Goal: Task Accomplishment & Management: Use online tool/utility

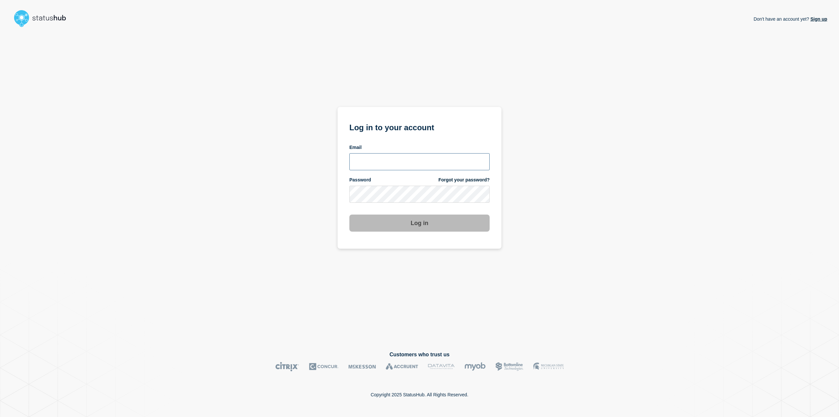
type input "[EMAIL_ADDRESS][DOMAIN_NAME]"
click at [387, 225] on button "Log in" at bounding box center [419, 222] width 140 height 17
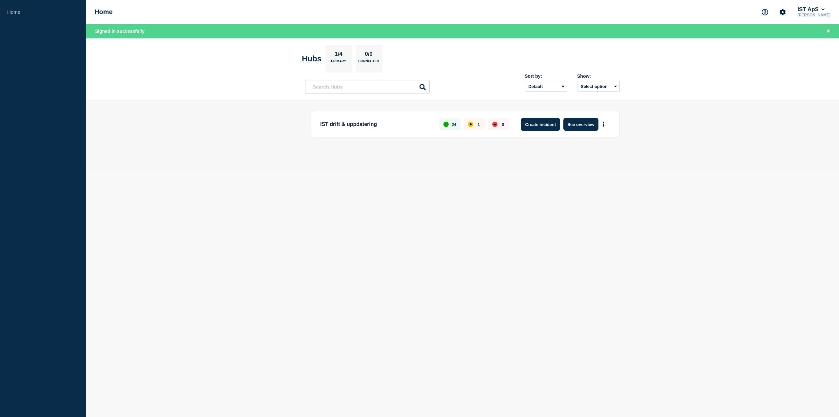
click at [544, 125] on button "Create incident" at bounding box center [540, 124] width 39 height 13
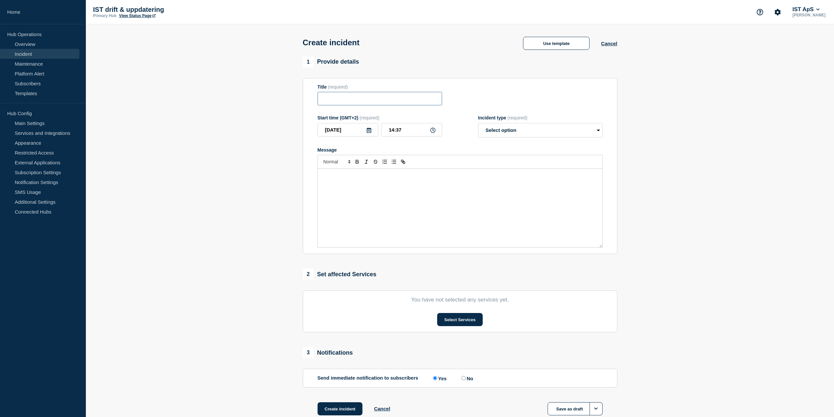
click at [353, 100] on input "Title" at bounding box center [380, 98] width 125 height 13
type input "Problem med schema i Lämna&Hämta"
click at [386, 196] on div "Message" at bounding box center [460, 208] width 285 height 79
copy p "Vi upplever just nu problem med scheman i Lämna&Hämta, schema saknas för vissa …"
click at [418, 196] on div "Vi upplever just nu problem med scheman i Lämna&Hämta, schema saknas för vissa …" at bounding box center [460, 208] width 285 height 79
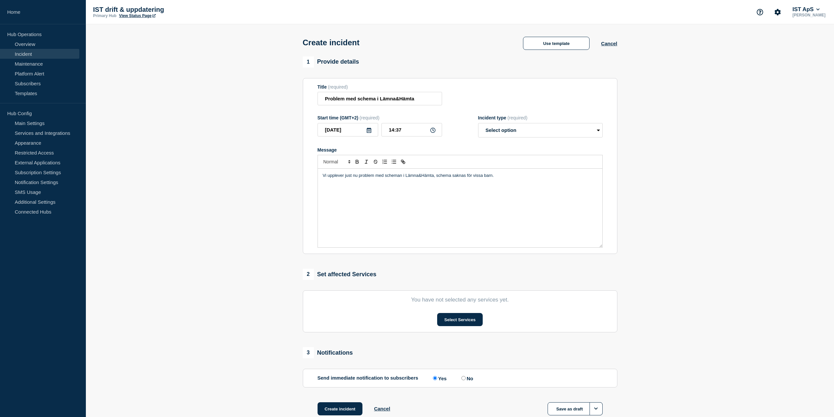
drag, startPoint x: 500, startPoint y: 175, endPoint x: 436, endPoint y: 176, distance: 63.9
click at [436, 176] on p "Vi upplever just nu problem med scheman i Lämna&Hämta, schema saknas för vissa …" at bounding box center [460, 175] width 275 height 6
click at [504, 136] on select "Select option Investigating Identified Monitoring" at bounding box center [540, 130] width 125 height 14
select select "investigating"
click at [478, 124] on select "Select option Investigating Identified Monitoring" at bounding box center [540, 130] width 125 height 14
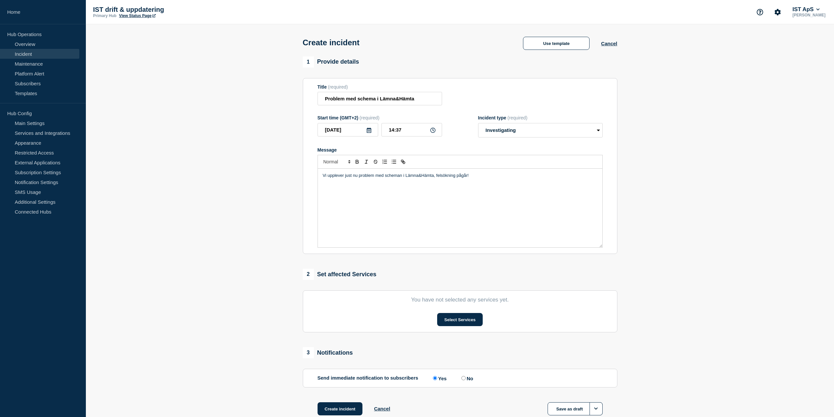
click at [455, 313] on section "You have not selected any services yet. Select Services" at bounding box center [460, 311] width 315 height 42
click at [455, 320] on button "Select Services" at bounding box center [460, 319] width 46 height 13
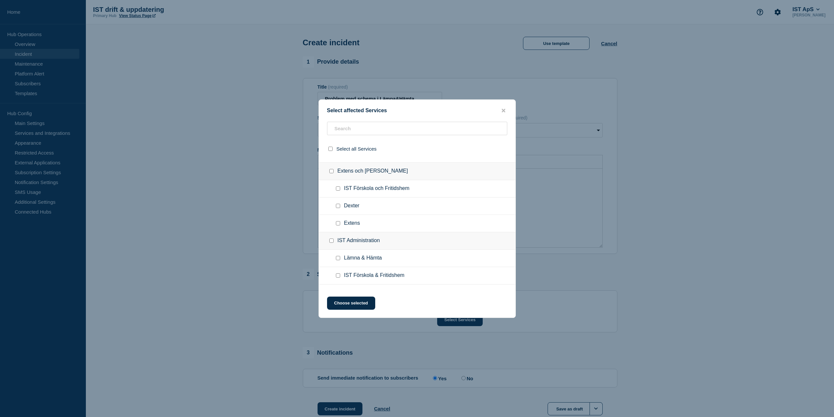
scroll to position [197, 0]
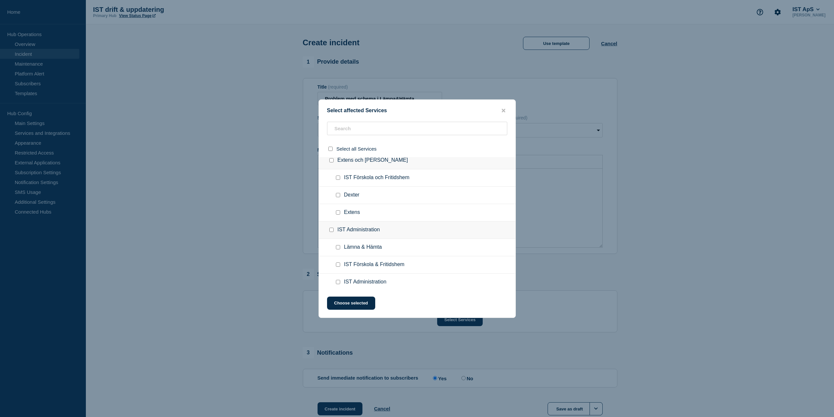
click at [338, 249] on input "Lämna & Hämta checkbox" at bounding box center [338, 247] width 4 height 4
checkbox input "true"
click at [361, 304] on button "Choose selected" at bounding box center [351, 302] width 48 height 13
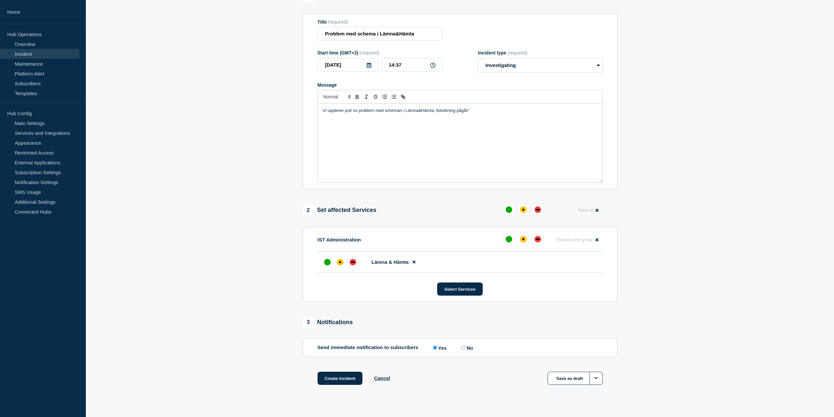
scroll to position [66, 0]
click at [341, 261] on div "affected" at bounding box center [340, 261] width 7 height 7
click at [343, 381] on button "Create incident" at bounding box center [340, 377] width 45 height 13
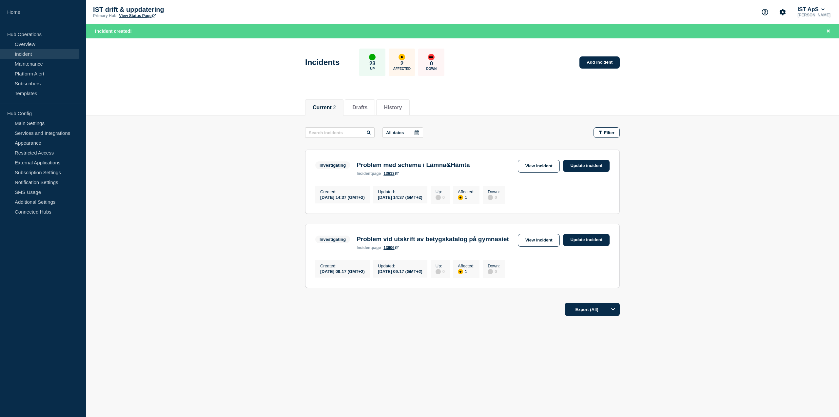
click at [433, 166] on h3 "Problem med schema i Lämna&Hämta" at bounding box center [413, 164] width 113 height 7
click at [545, 165] on link "View incident" at bounding box center [539, 166] width 42 height 13
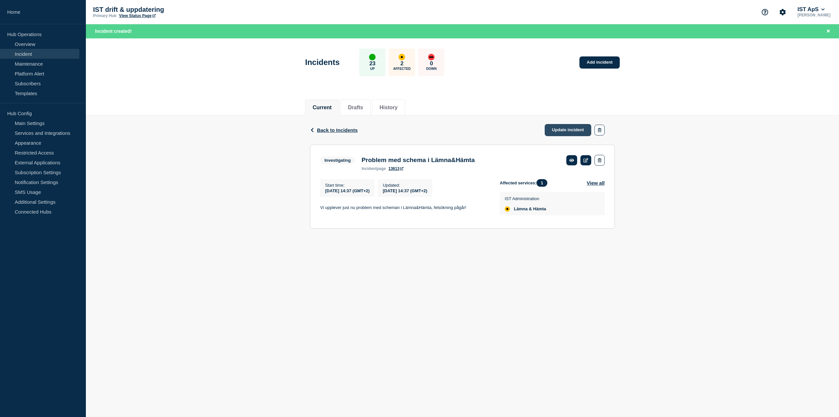
click at [558, 130] on link "Update incident" at bounding box center [568, 130] width 47 height 12
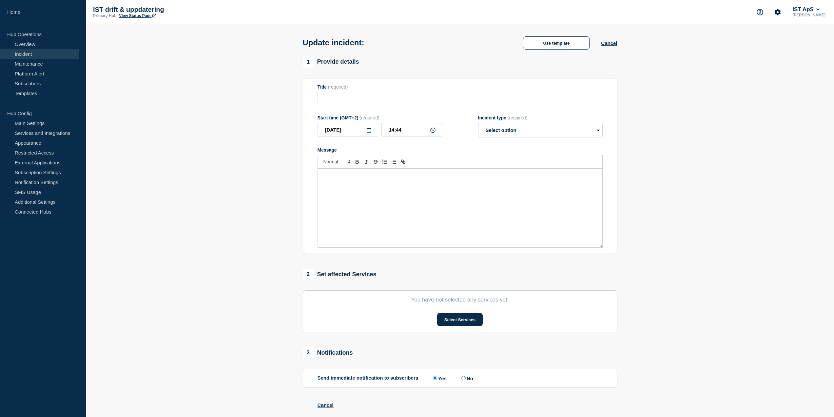
type input "Problem med schema i Lämna&Hämta"
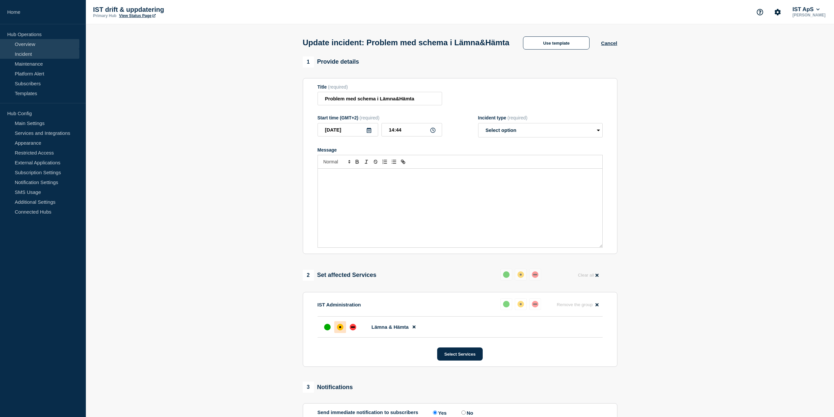
click at [29, 43] on link "Overview" at bounding box center [39, 44] width 79 height 10
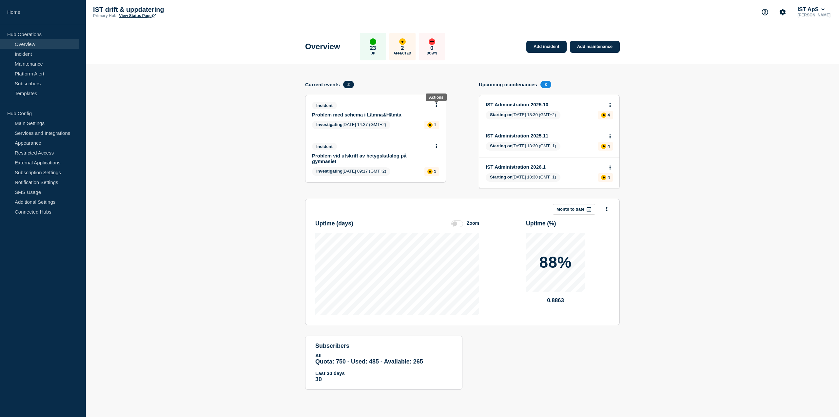
click at [435, 106] on button at bounding box center [437, 106] width 6 height 6
click at [439, 120] on link "View incident" at bounding box center [434, 120] width 27 height 5
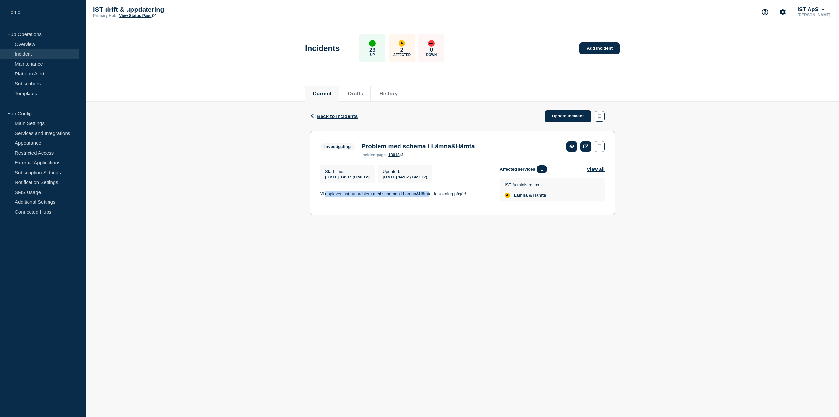
drag, startPoint x: 396, startPoint y: 197, endPoint x: 429, endPoint y: 198, distance: 32.8
click at [429, 197] on p "Vi upplever just nu problem med scheman i Lämna&Hämta, felsökning pågår!" at bounding box center [404, 194] width 169 height 6
click at [586, 145] on icon at bounding box center [586, 146] width 5 height 4
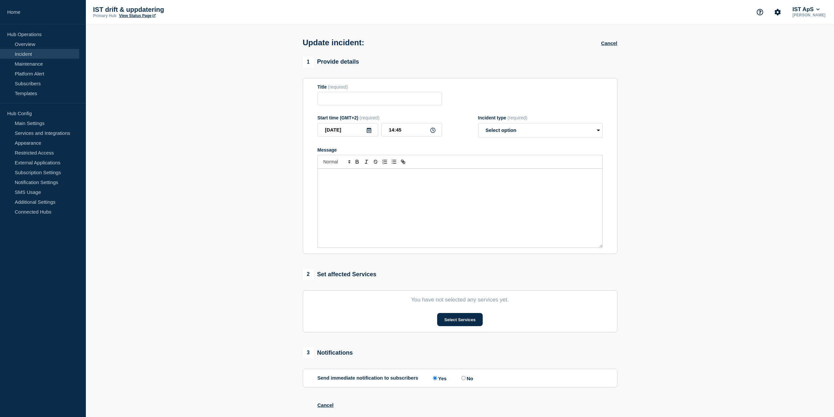
type input "Problem med schema i Lämna&Hämta"
type input "14:37"
select select "investigating"
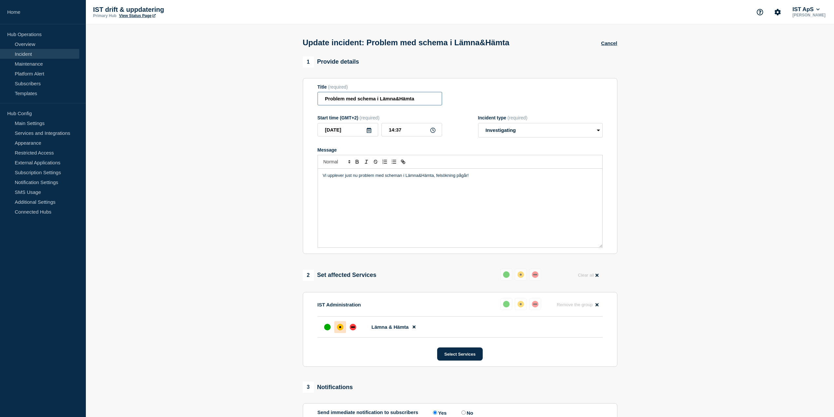
drag, startPoint x: 379, startPoint y: 99, endPoint x: 353, endPoint y: 103, distance: 25.8
click at [353, 103] on input "Problem med schema i Lämna&Hämta" at bounding box center [380, 98] width 125 height 13
click at [359, 101] on input "Problem med schema i Lämna&Hämta" at bounding box center [380, 98] width 125 height 13
drag, startPoint x: 377, startPoint y: 98, endPoint x: 347, endPoint y: 102, distance: 30.4
click at [347, 102] on input "Problem med schema i Lämna&Hämta" at bounding box center [380, 98] width 125 height 13
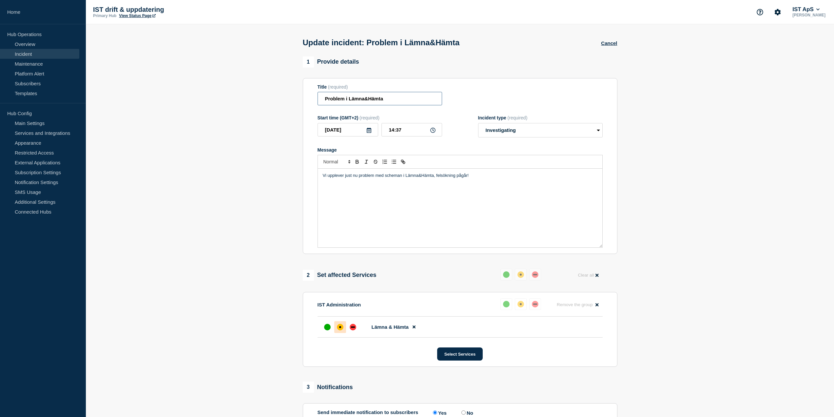
type input "Problem i Lämna&Hämta"
click at [406, 178] on p "Vi upplever just nu problem med scheman i Lämna&Hämta, felsökning pågår!" at bounding box center [460, 175] width 275 height 6
click at [384, 178] on p "Vi upplever just nu problem med scheman i Lämna&Hämta, felsökning pågår!" at bounding box center [460, 175] width 275 height 6
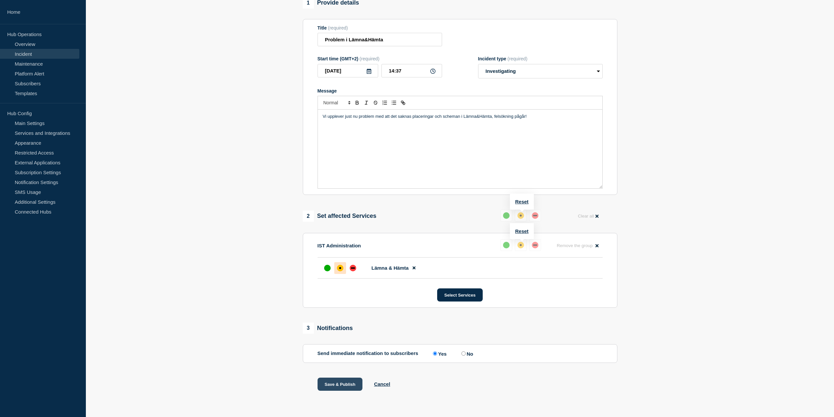
click at [357, 381] on button "Save & Publish" at bounding box center [340, 383] width 45 height 13
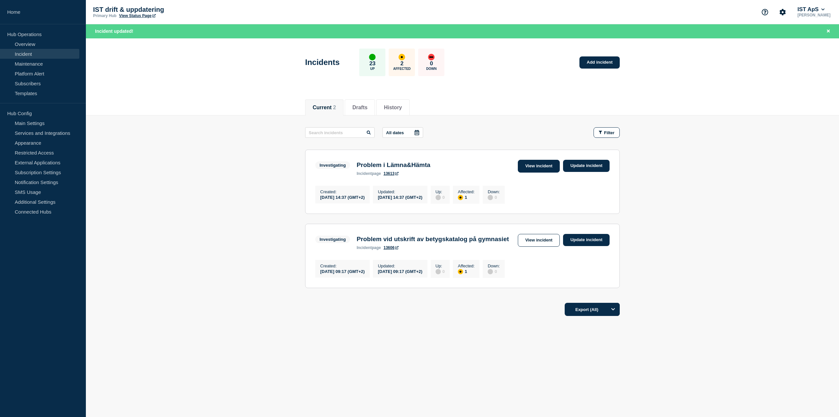
click at [542, 164] on link "View incident" at bounding box center [539, 166] width 42 height 13
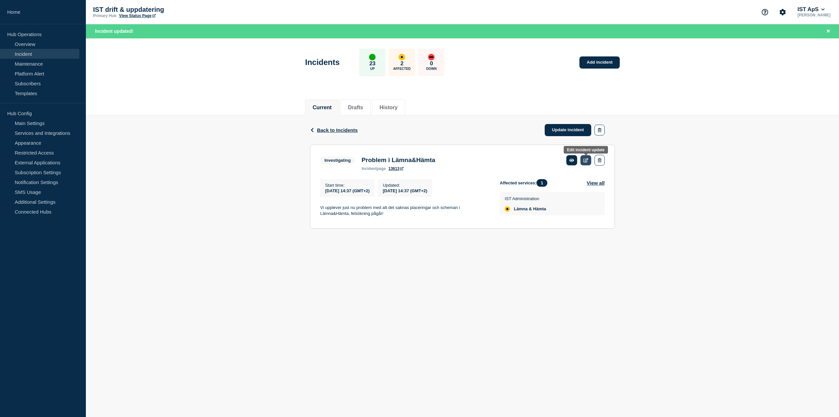
click at [587, 162] on icon at bounding box center [586, 160] width 5 height 4
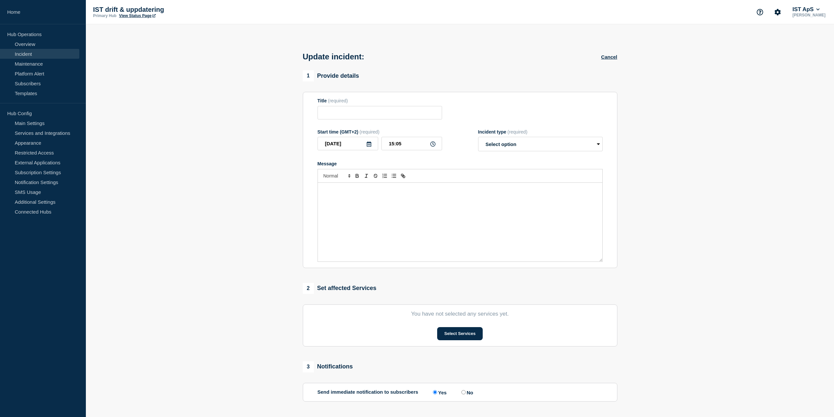
type input "Problem i Lämna&Hämta"
type input "14:37"
select select "investigating"
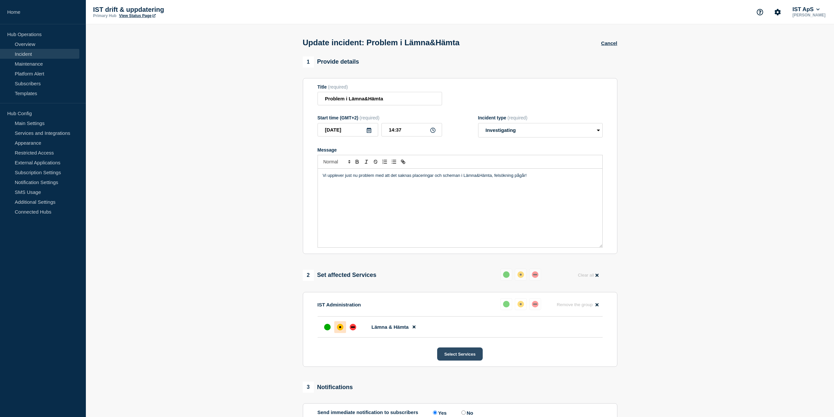
click at [466, 355] on button "Select Services" at bounding box center [460, 353] width 46 height 13
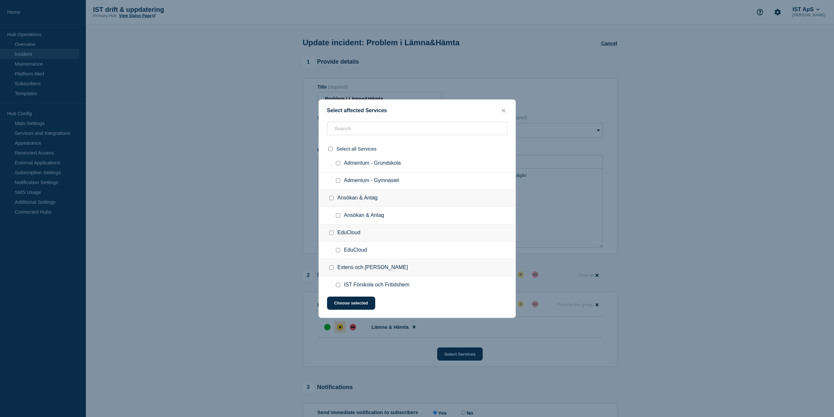
scroll to position [131, 0]
click at [341, 209] on div at bounding box center [340, 208] width 10 height 7
click at [336, 210] on input "EduCloud checkbox" at bounding box center [338, 208] width 4 height 4
checkbox input "true"
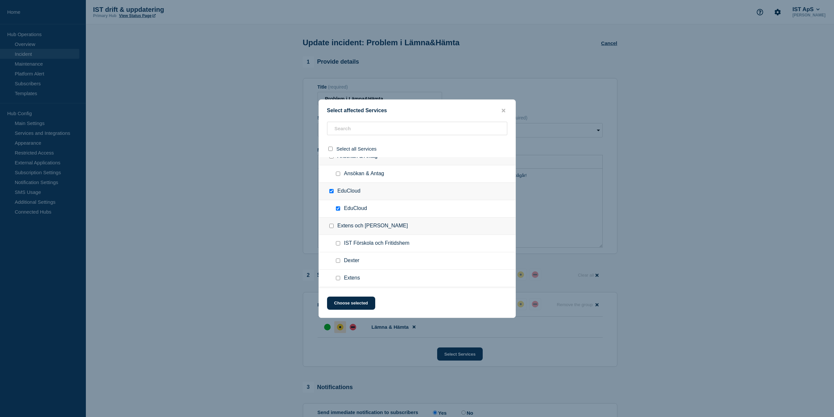
checkbox input "true"
click at [357, 305] on button "Choose selected" at bounding box center [351, 302] width 48 height 13
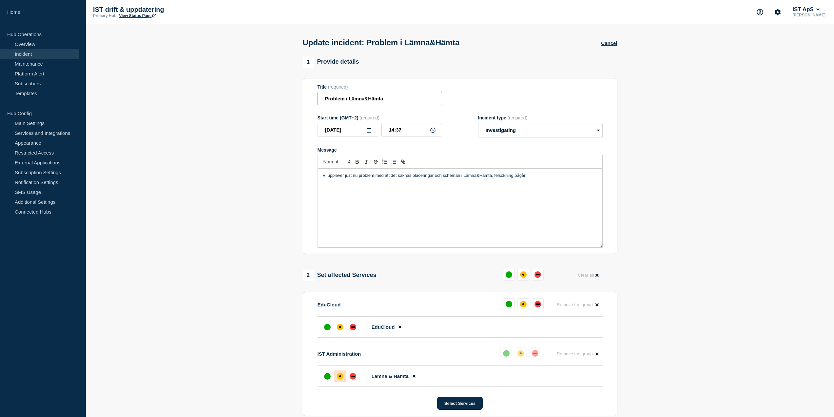
click at [392, 100] on input "Problem i Lämna&Hämta" at bounding box center [380, 98] width 125 height 13
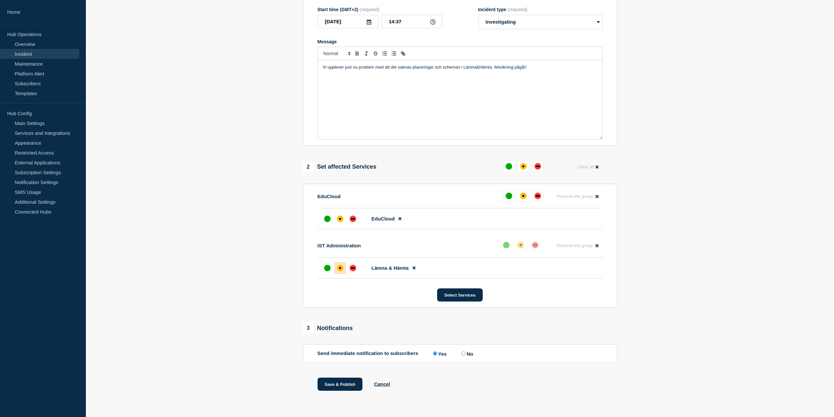
scroll to position [0, 0]
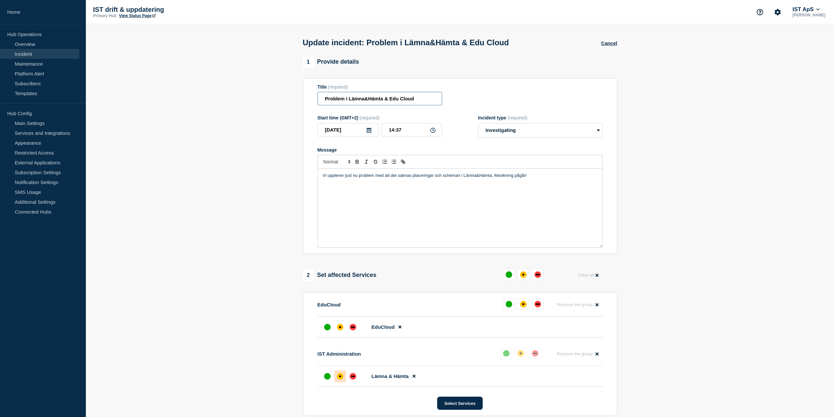
type input "Problem i Lämna&Hämta & Edu Cloud"
click at [492, 178] on p "Vi upplever just nu problem med att det saknas placeringar och scheman i Lämna&…" at bounding box center [460, 175] width 275 height 6
click at [434, 176] on p "Vi upplever just nu problem med att det saknas placeringar och scheman i Lämna&…" at bounding box center [460, 175] width 275 height 6
copy p "Vi upplever just nu problem med att det saknas placeringar i Edu Cloud och sche…"
click at [424, 186] on div "Vi upplever just nu problem med att det saknas placeringar i Edu Cloud och sche…" at bounding box center [460, 208] width 285 height 79
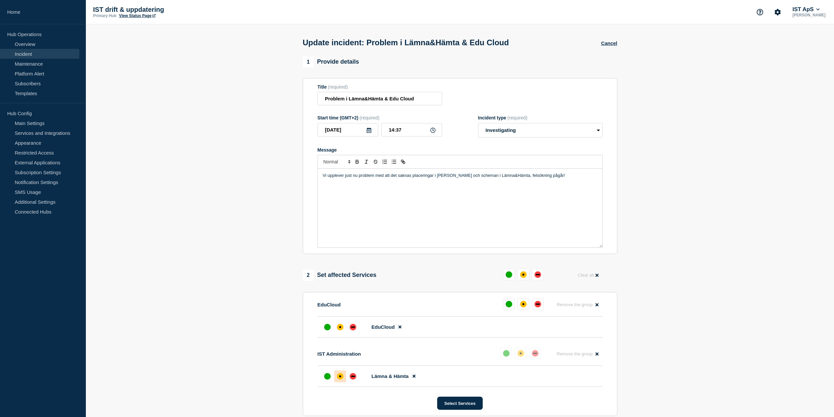
click at [457, 176] on p "Vi upplever just nu problem med att det saknas placeringar i Edu Cloud och sche…" at bounding box center [460, 175] width 275 height 6
click at [468, 177] on p "Vi upplever just nu problem med att det saknas placeringar i Edu Cloud och sche…" at bounding box center [460, 175] width 275 height 6
click at [466, 177] on p "Vi upplever just nu problem med att det saknas placeringar i Edu Cloud och sche…" at bounding box center [460, 175] width 275 height 6
copy p "Vi upplever just nu problem med att det saknas placeringar i Edu Cloud och i Lä…"
drag, startPoint x: 513, startPoint y: 179, endPoint x: 560, endPoint y: 183, distance: 47.0
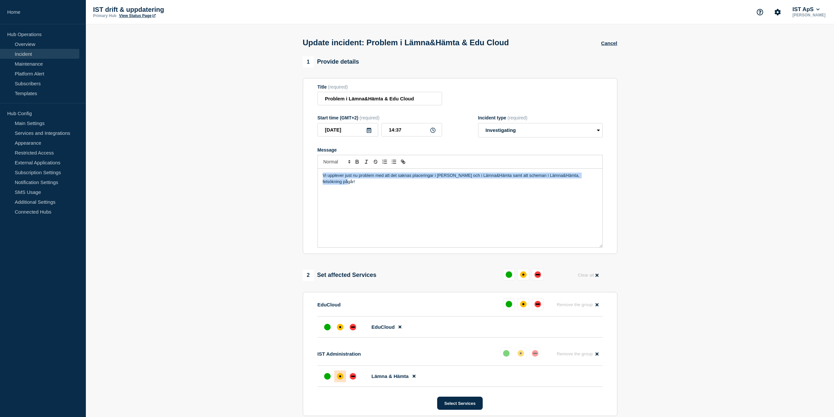
click at [513, 179] on p "Vi upplever just nu problem med att det saknas placeringar i Edu Cloud och i Lä…" at bounding box center [460, 178] width 275 height 12
click at [515, 176] on p "Vi upplever just nu problem med att det saknas placeringar i Edu Cloud och i Lä…" at bounding box center [460, 178] width 275 height 12
click at [569, 177] on p "Vi upplever just nu problem med att det saknas placeringar i Edu Cloud och i Lä…" at bounding box center [460, 178] width 275 height 12
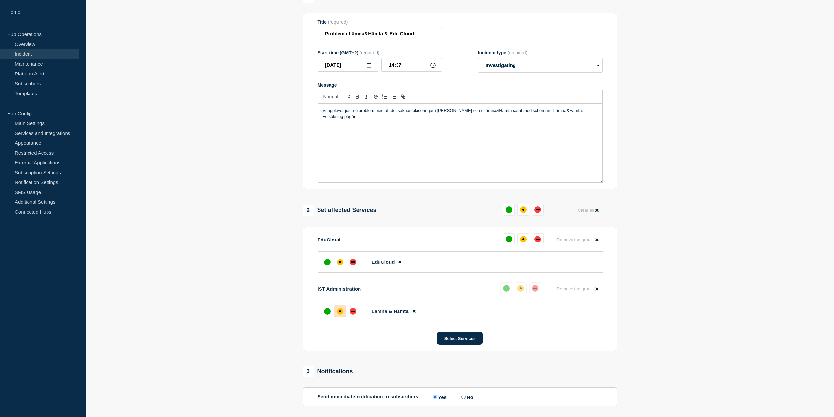
scroll to position [66, 0]
click at [344, 265] on div at bounding box center [340, 261] width 12 height 12
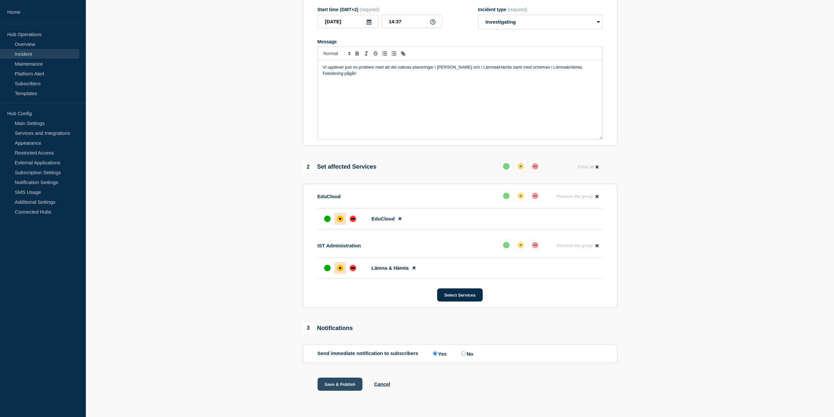
click at [334, 381] on button "Save & Publish" at bounding box center [340, 383] width 45 height 13
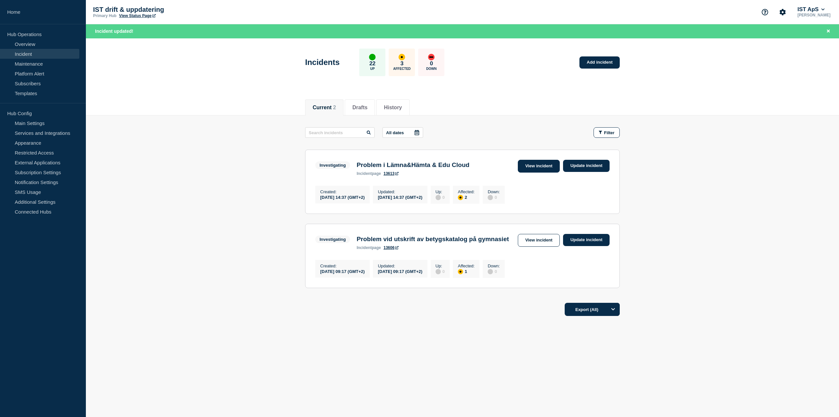
click at [553, 168] on link "View incident" at bounding box center [539, 166] width 42 height 13
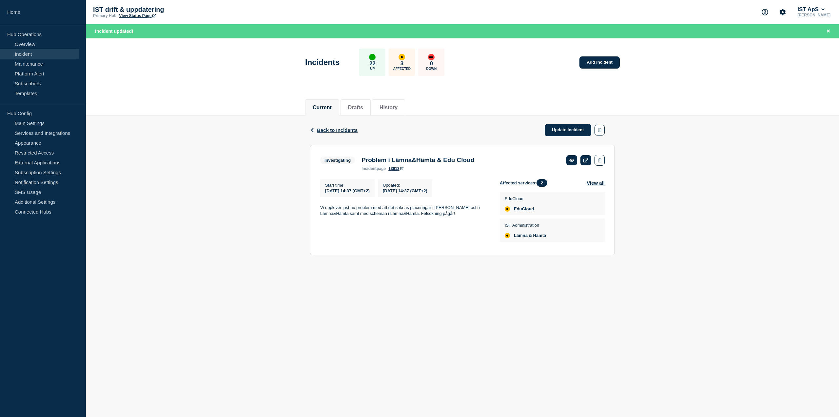
click at [423, 211] on p "Vi upplever just nu problem med att det saknas placeringar i Edu Cloud och i Lä…" at bounding box center [404, 211] width 169 height 12
click at [568, 131] on link "Update incident" at bounding box center [568, 130] width 47 height 12
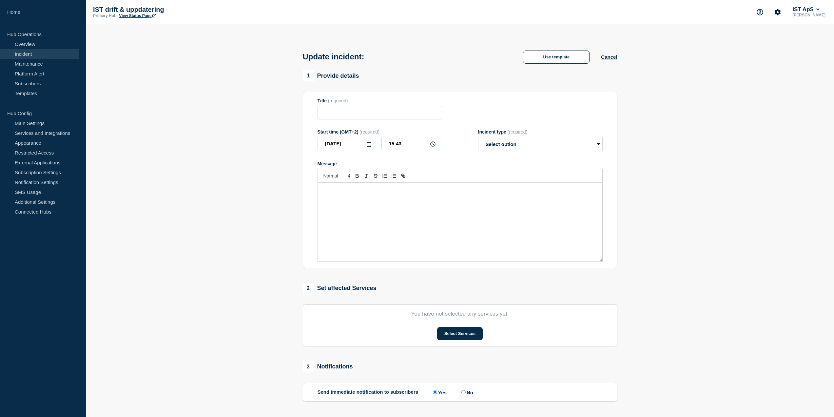
type input "Problem i Lämna&Hämta & Edu Cloud"
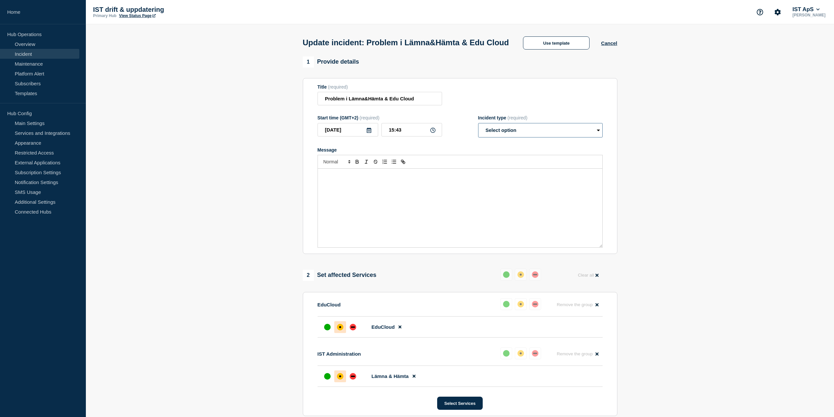
click at [509, 137] on select "Select option Investigating Identified Monitoring Resolved" at bounding box center [540, 130] width 125 height 14
select select "investigating"
click at [478, 135] on select "Select option Investigating Identified Monitoring Resolved" at bounding box center [540, 130] width 125 height 14
click at [459, 198] on div "Message" at bounding box center [460, 208] width 285 height 79
drag, startPoint x: 389, startPoint y: 109, endPoint x: 345, endPoint y: 110, distance: 43.9
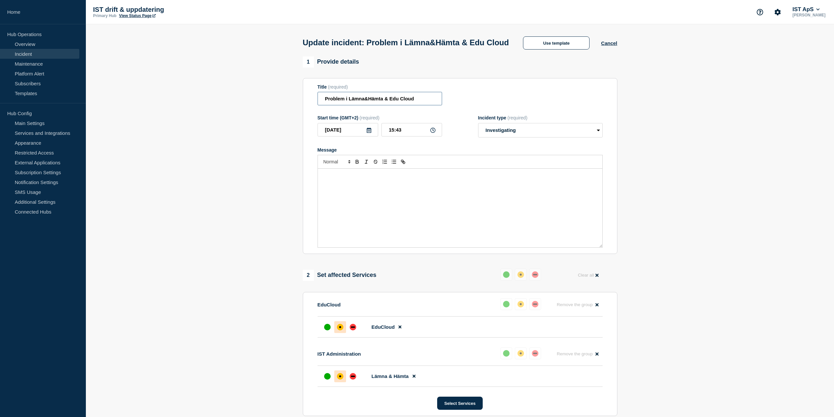
click at [345, 105] on input "Problem i Lämna&Hämta & Edu Cloud" at bounding box center [380, 98] width 125 height 13
type input "Problem Edu Cloud"
drag, startPoint x: 382, startPoint y: 100, endPoint x: 262, endPoint y: 100, distance: 119.7
click at [262, 100] on section "1 Provide details Title (required) Problem Edu Cloud Start time (GMT+2) (requir…" at bounding box center [460, 312] width 748 height 512
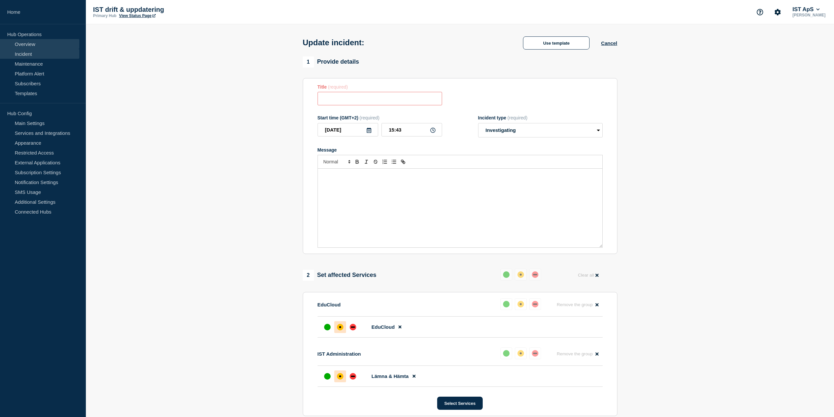
click at [33, 44] on link "Overview" at bounding box center [39, 44] width 79 height 10
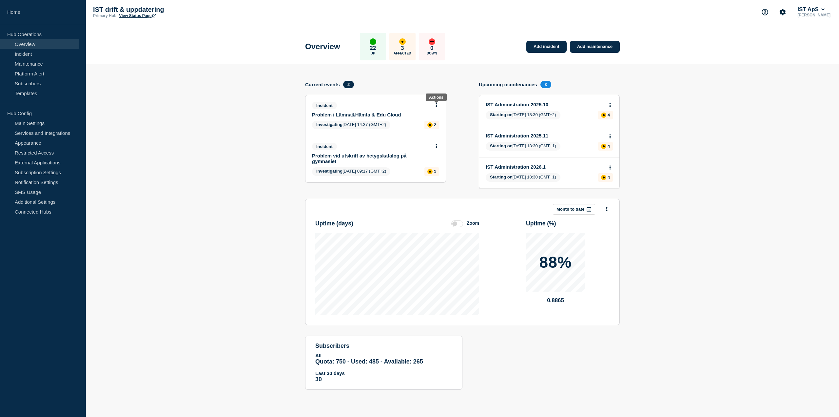
click at [438, 105] on button at bounding box center [437, 106] width 6 height 6
click at [433, 129] on link "Update incident" at bounding box center [437, 129] width 32 height 5
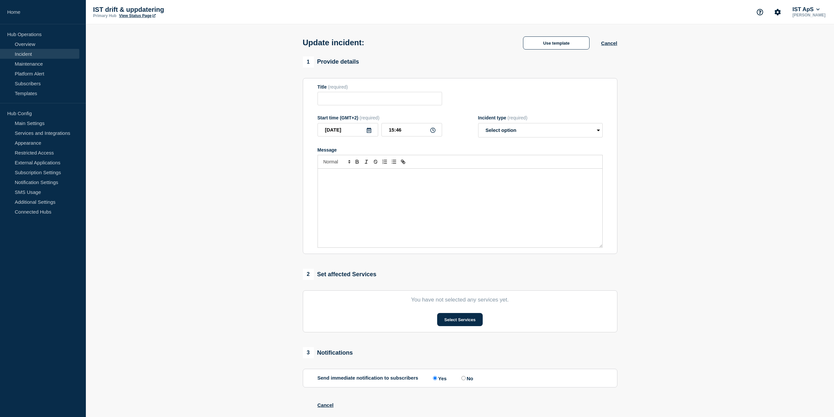
type input "Problem i Lämna&Hämta & Edu Cloud"
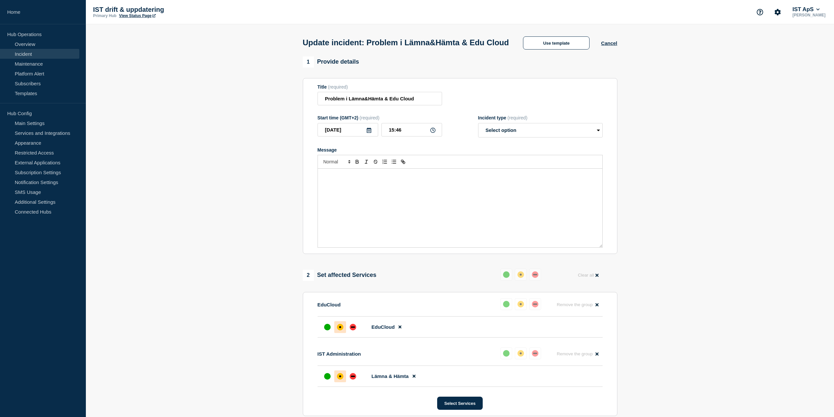
click at [44, 56] on link "Incident" at bounding box center [39, 54] width 79 height 10
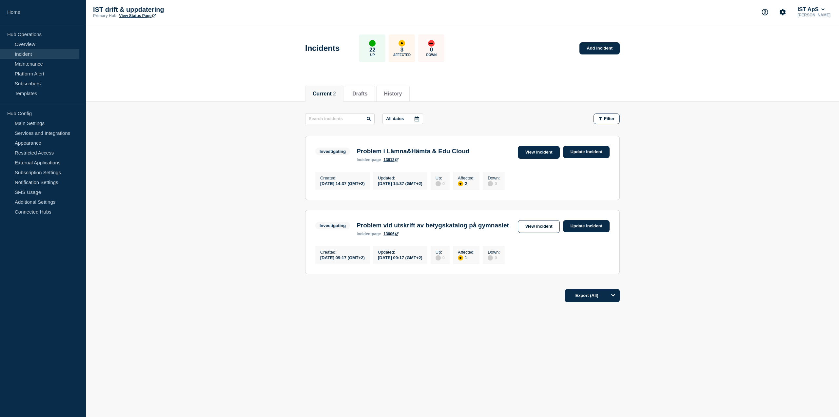
click at [547, 153] on link "View incident" at bounding box center [539, 152] width 42 height 13
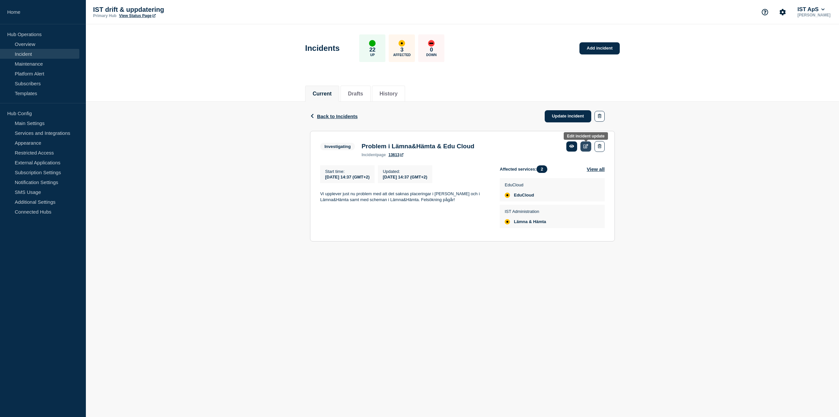
click at [585, 147] on icon at bounding box center [586, 146] width 5 height 4
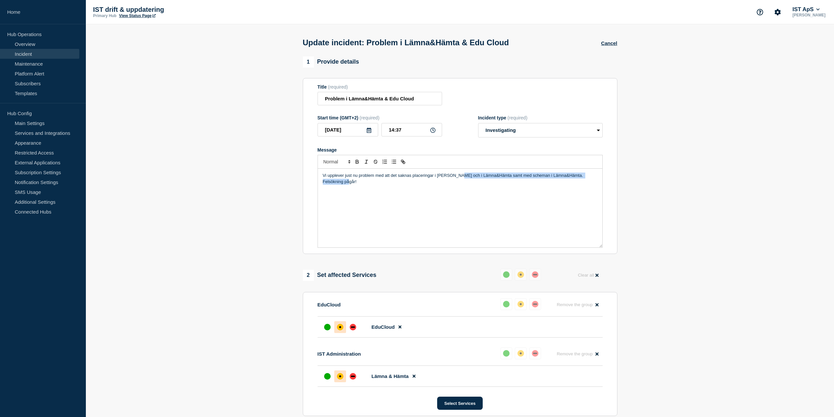
drag, startPoint x: 458, startPoint y: 177, endPoint x: 595, endPoint y: 185, distance: 136.9
click at [595, 185] on p "Vi upplever just nu problem med att det saknas placeringar i Edu Cloud och i Lä…" at bounding box center [460, 178] width 275 height 12
click at [536, 176] on p "Vi upplever just nu problem med att det saknas placeringar i Edu Cloud, Lämna&H…" at bounding box center [460, 175] width 275 height 6
click at [567, 171] on div "Vi upplever just nu problem med att det saknas placeringar i Edu Cloud, Lämna&H…" at bounding box center [460, 208] width 285 height 79
click at [566, 177] on p "Vi upplever just nu problem med att det saknas placeringar i Edu Cloud, Lämna&H…" at bounding box center [460, 175] width 275 height 6
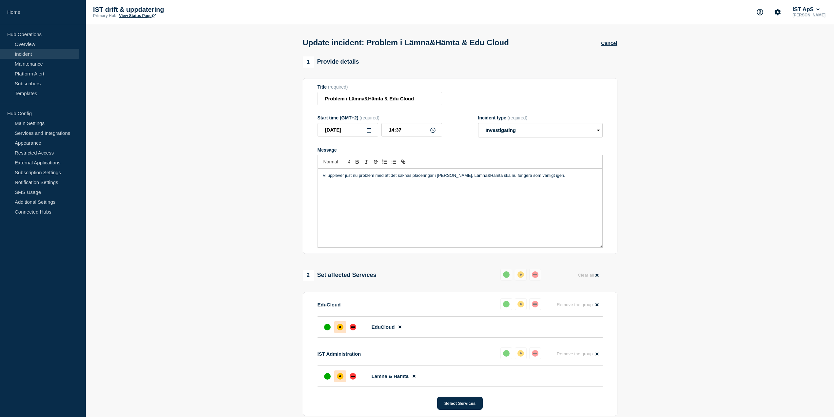
click at [459, 176] on p "Vi upplever just nu problem med att det saknas placeringar i Edu Cloud, Lämna&H…" at bounding box center [460, 175] width 275 height 6
click at [544, 133] on select "Select option Investigating Identified Monitoring Resolved" at bounding box center [540, 130] width 125 height 14
click at [478, 124] on select "Select option Investigating Identified Monitoring Resolved" at bounding box center [540, 130] width 125 height 14
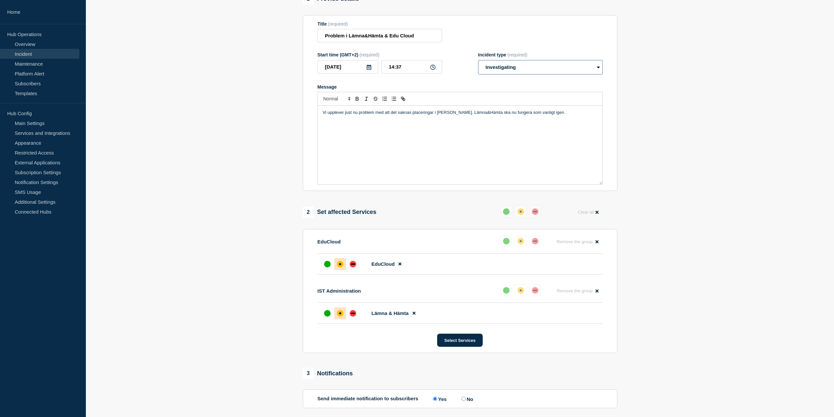
scroll to position [66, 0]
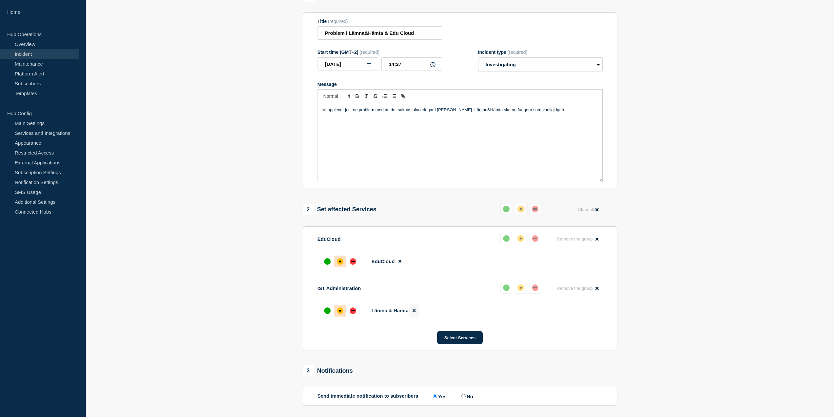
click at [415, 312] on icon at bounding box center [414, 310] width 3 height 3
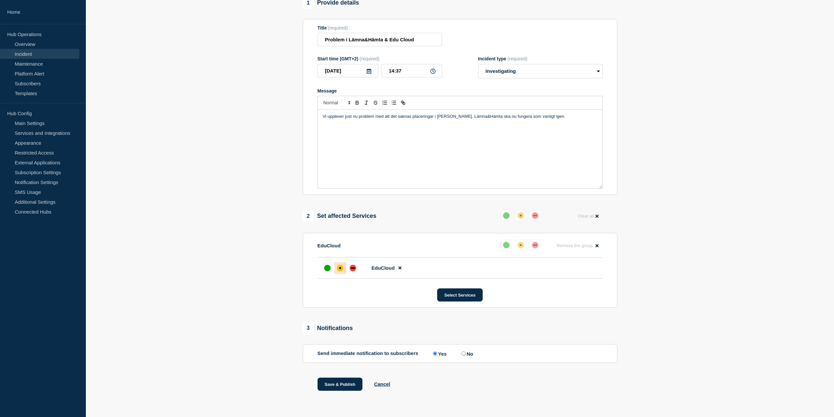
scroll to position [61, 0]
click at [681, 292] on section "1 Provide details Title (required) Problem i Lämna&Hämta & Edu Cloud Start time…" at bounding box center [460, 202] width 748 height 410
drag, startPoint x: 389, startPoint y: 39, endPoint x: 345, endPoint y: 39, distance: 44.3
click at [345, 39] on input "Problem i Lämna&Hämta & Edu Cloud" at bounding box center [380, 39] width 125 height 13
type input "Problem med placeringar i Edu Cloud"
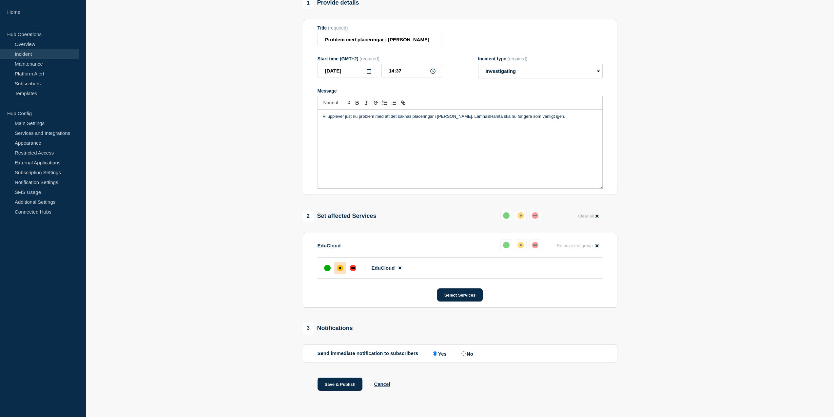
drag, startPoint x: 456, startPoint y: 295, endPoint x: 456, endPoint y: 326, distance: 31.1
click at [456, 326] on div "1 Provide details Title (required) Problem med placeringar i Edu Cloud Start ti…" at bounding box center [460, 202] width 322 height 410
click at [332, 384] on button "Save & Publish" at bounding box center [340, 383] width 45 height 13
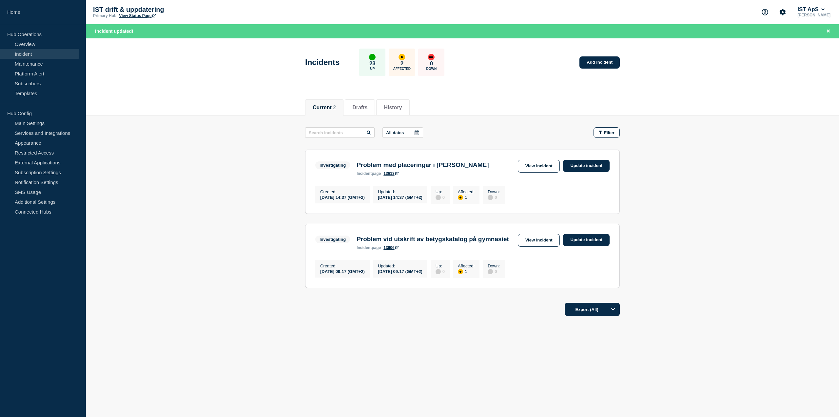
click at [547, 169] on link "View incident" at bounding box center [539, 166] width 42 height 13
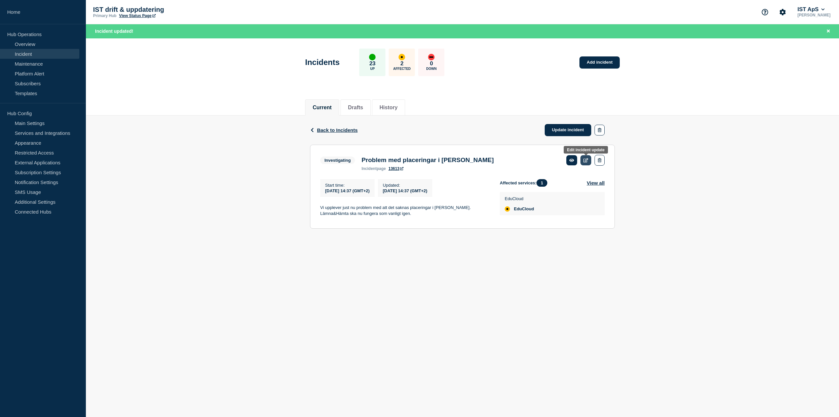
click at [586, 161] on icon at bounding box center [586, 160] width 5 height 4
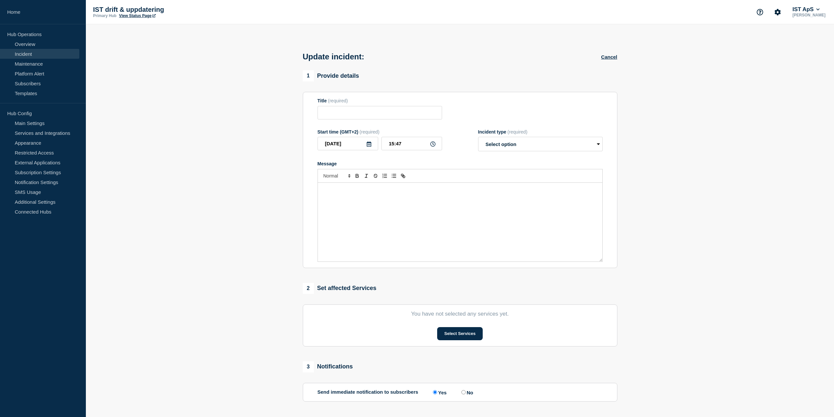
type input "Problem med placeringar i Edu Cloud"
type input "14:37"
select select "investigating"
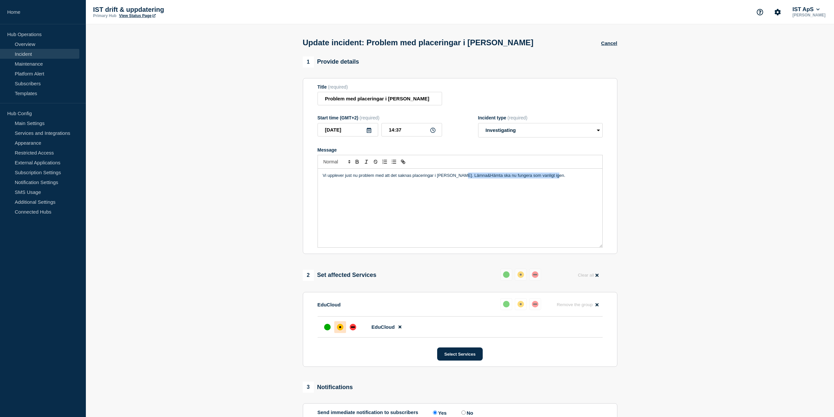
drag, startPoint x: 459, startPoint y: 175, endPoint x: 606, endPoint y: 198, distance: 148.4
click at [606, 198] on section "Title (required) Problem med placeringar i Edu Cloud Start time (GMT+2) (requir…" at bounding box center [460, 166] width 315 height 176
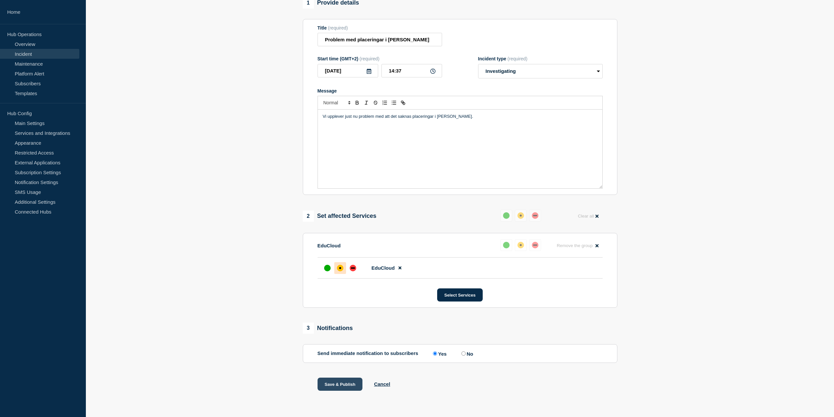
click at [348, 386] on button "Save & Publish" at bounding box center [340, 383] width 45 height 13
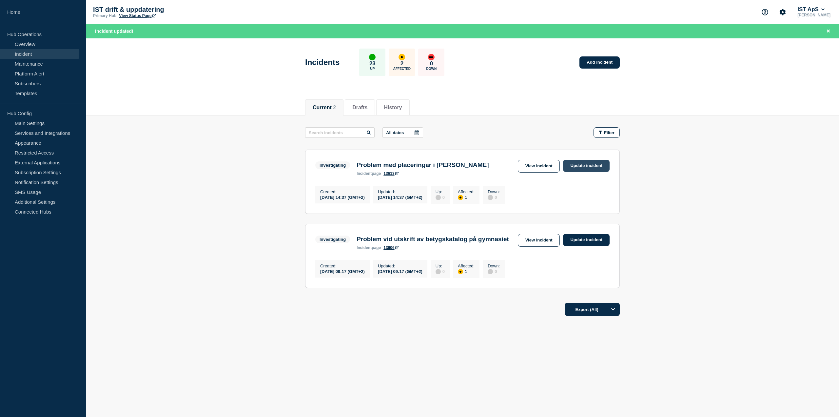
click at [579, 167] on link "Update incident" at bounding box center [586, 166] width 47 height 12
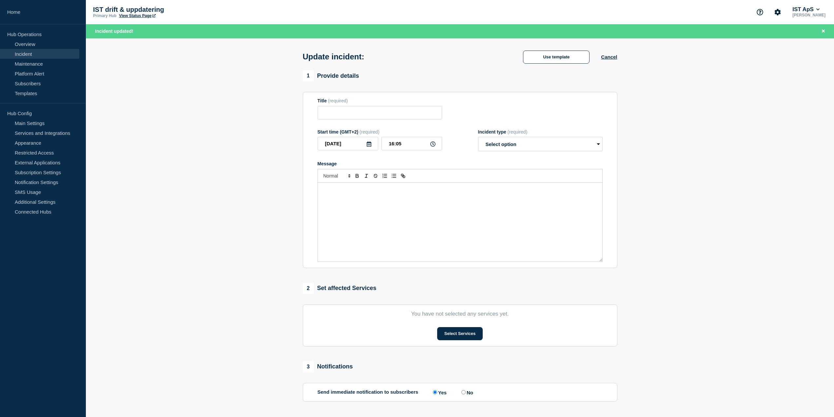
type input "Problem med placeringar i Edu Cloud"
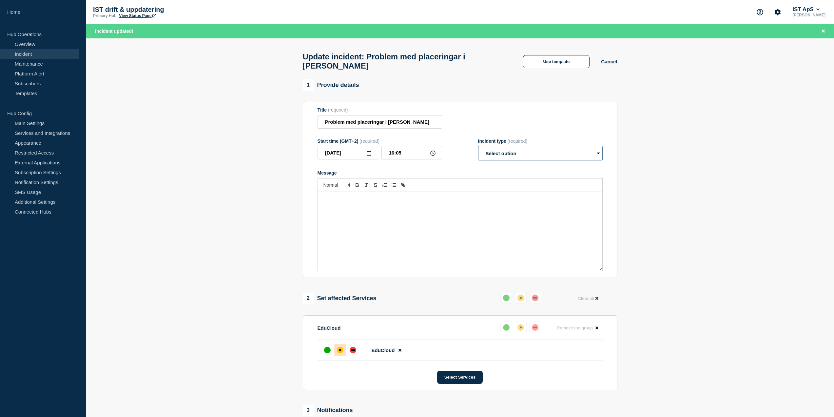
click at [511, 153] on select "Select option Investigating Identified Monitoring Resolved" at bounding box center [540, 153] width 125 height 14
select select "resolved"
click at [478, 149] on select "Select option Investigating Identified Monitoring Resolved" at bounding box center [540, 153] width 125 height 14
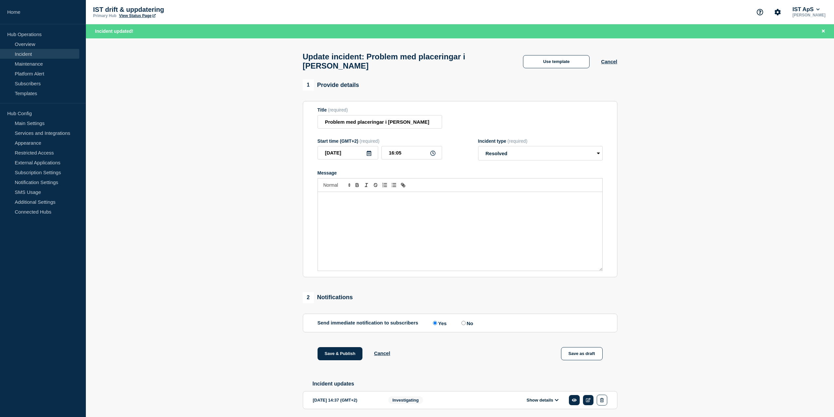
click at [424, 214] on div "Message" at bounding box center [460, 231] width 285 height 79
drag, startPoint x: 409, startPoint y: 203, endPoint x: 314, endPoint y: 204, distance: 95.1
click at [314, 204] on section "Title (required) Problem med placeringar i Edu Cloud Start time (GMT+2) (requir…" at bounding box center [460, 189] width 315 height 176
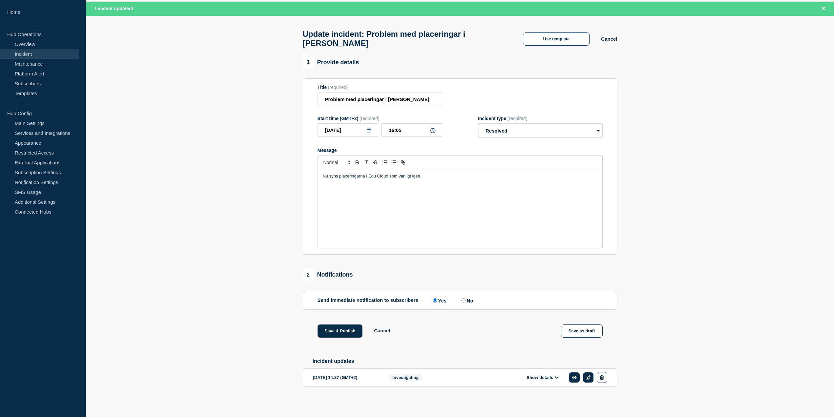
scroll to position [28, 0]
click at [352, 331] on button "Save & Publish" at bounding box center [340, 330] width 45 height 13
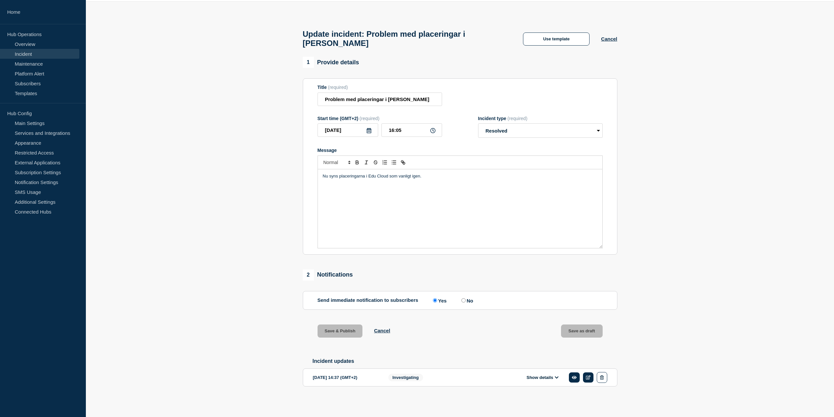
scroll to position [13, 0]
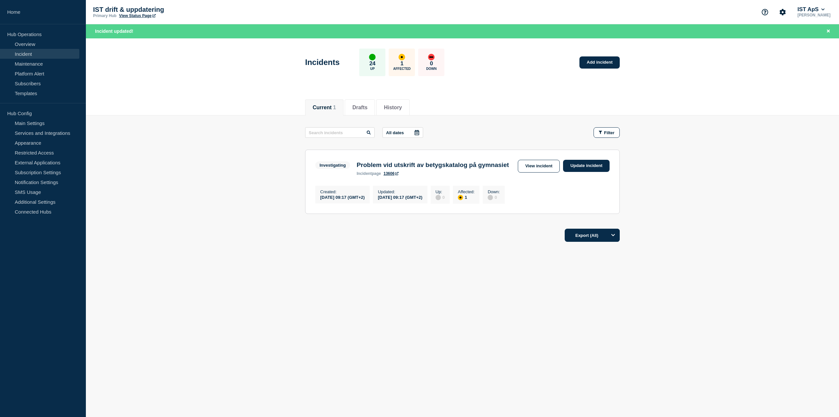
click at [38, 54] on link "Incident" at bounding box center [39, 54] width 79 height 10
click at [32, 44] on link "Overview" at bounding box center [39, 44] width 79 height 10
